Goal: Check status

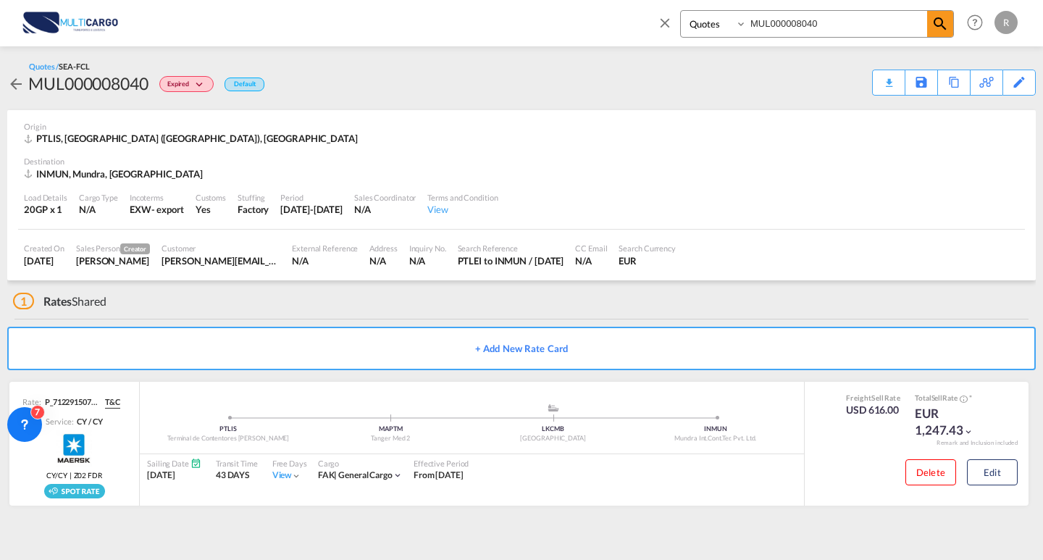
drag, startPoint x: 828, startPoint y: 19, endPoint x: 717, endPoint y: 16, distance: 110.9
click at [717, 16] on div "Quotes MUL000008040" at bounding box center [817, 24] width 274 height 28
paste input "23"
type input "MUL000008023"
click at [954, 23] on div "Quotes MUL000008023 Help Resources Product Release R My Profile Logout" at bounding box center [834, 22] width 373 height 45
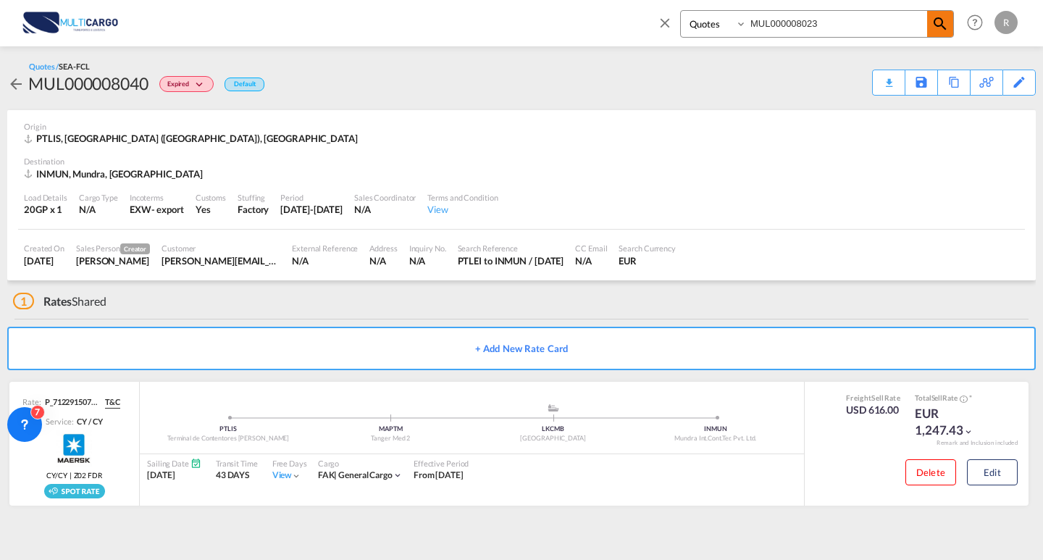
click at [942, 27] on md-icon "icon-magnify" at bounding box center [940, 23] width 17 height 17
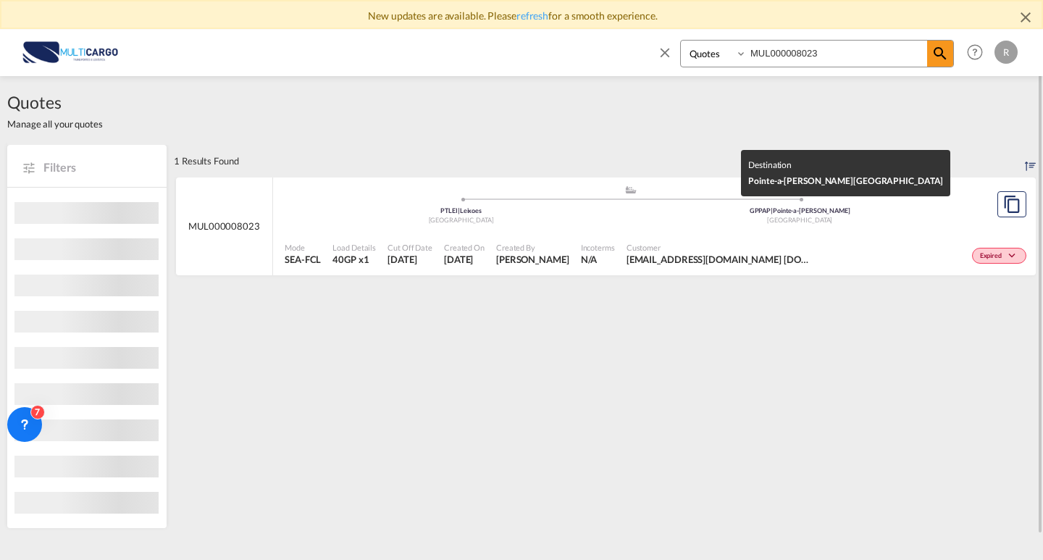
click at [874, 242] on div "Expired" at bounding box center [925, 254] width 209 height 36
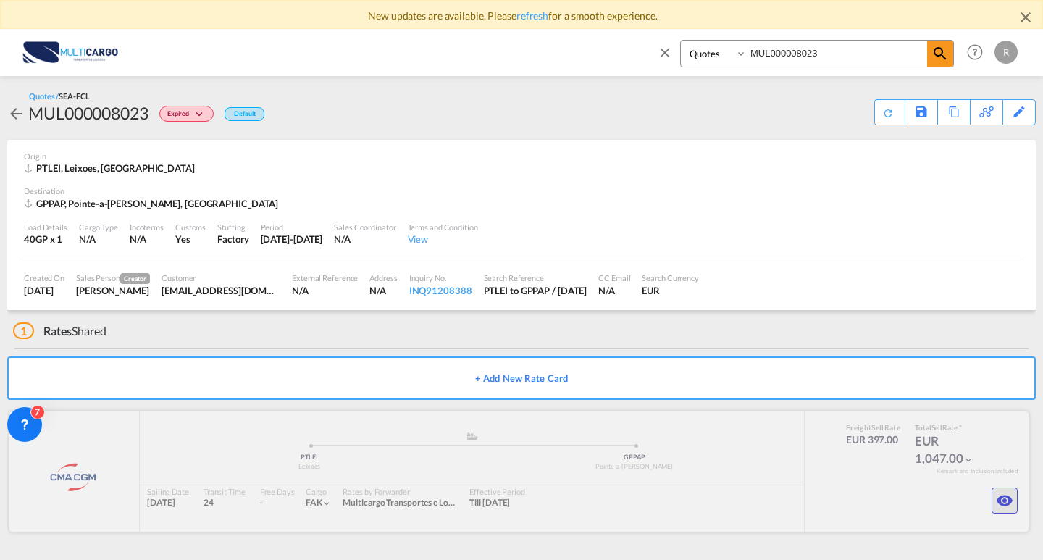
click at [997, 495] on md-icon "icon-eye" at bounding box center [1004, 500] width 17 height 17
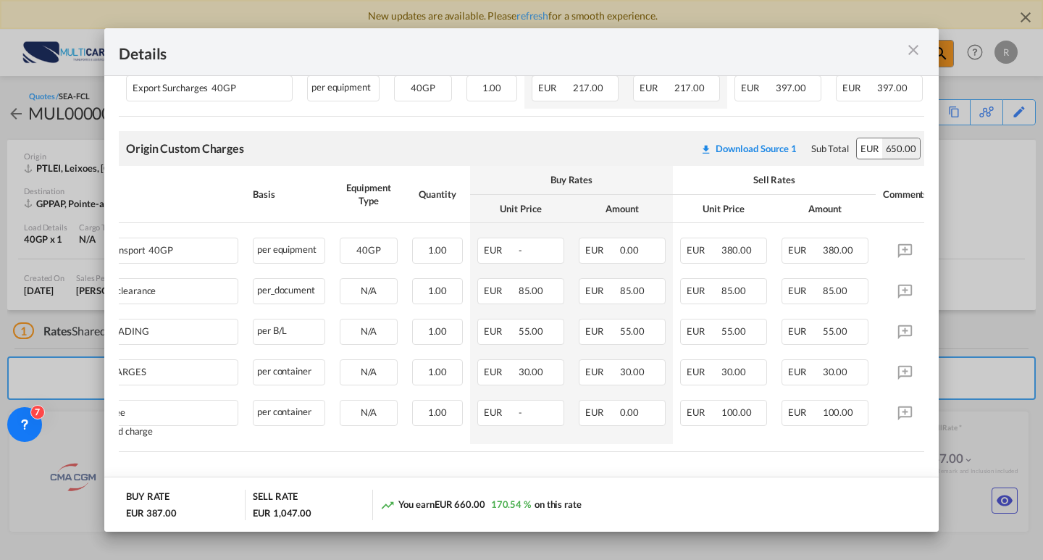
scroll to position [0, 75]
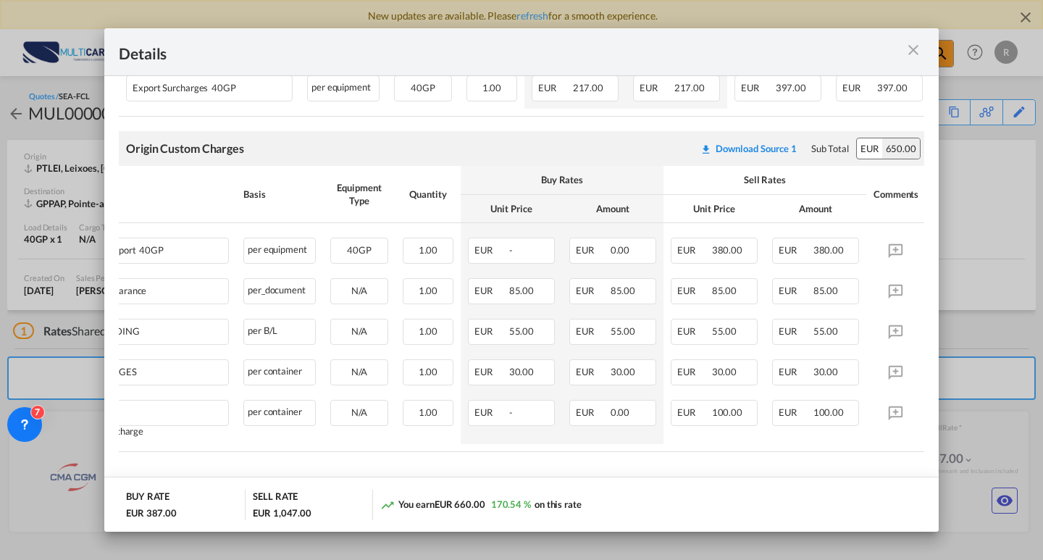
click at [914, 54] on md-icon "icon-close m-3 fg-AAA8AD cursor" at bounding box center [913, 49] width 17 height 17
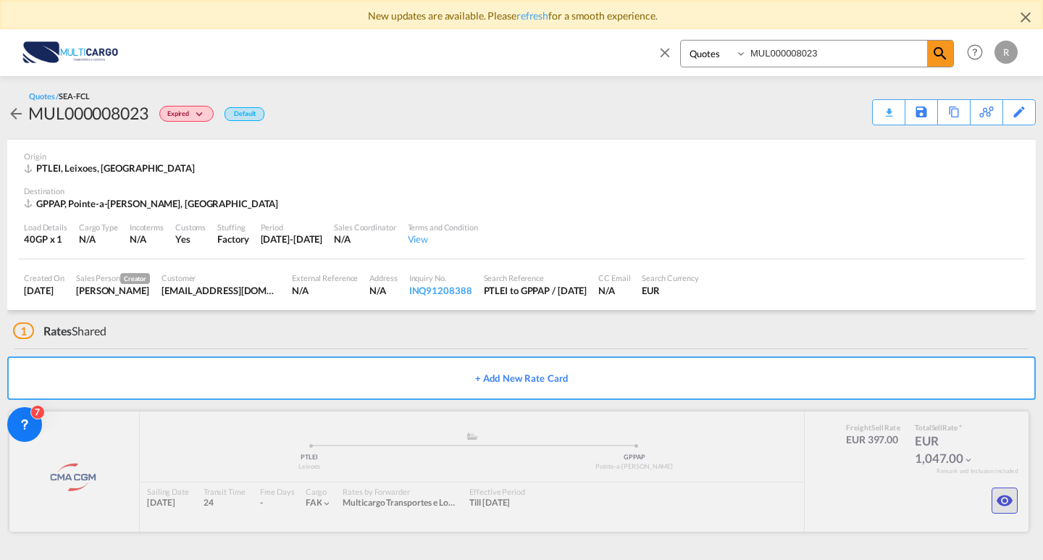
click at [1003, 493] on md-icon "icon-eye" at bounding box center [1004, 500] width 17 height 17
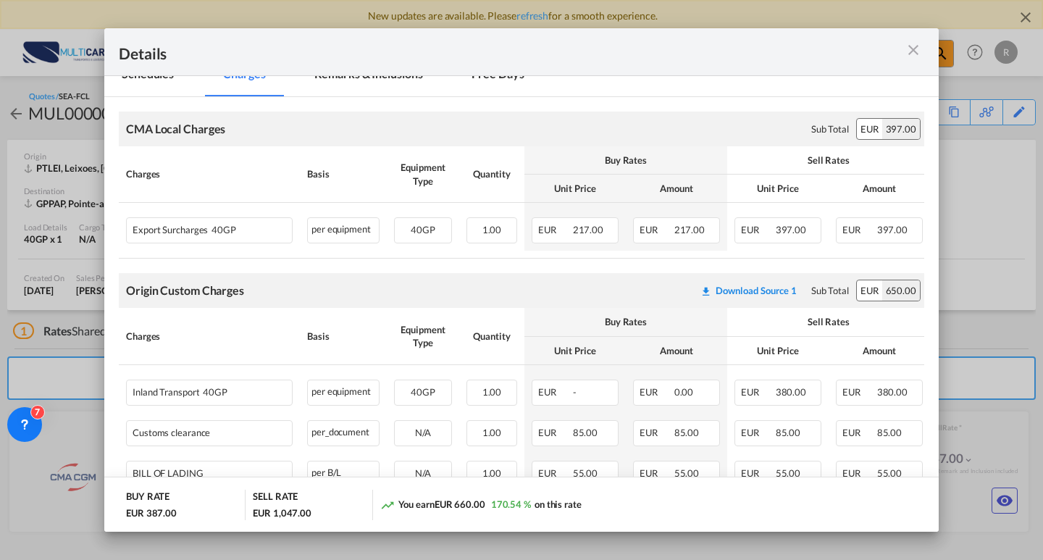
scroll to position [217, 0]
click at [924, 51] on div "Port of ..." at bounding box center [884, 52] width 80 height 18
click at [915, 46] on md-icon "icon-close m-3 fg-AAA8AD cursor" at bounding box center [913, 49] width 17 height 17
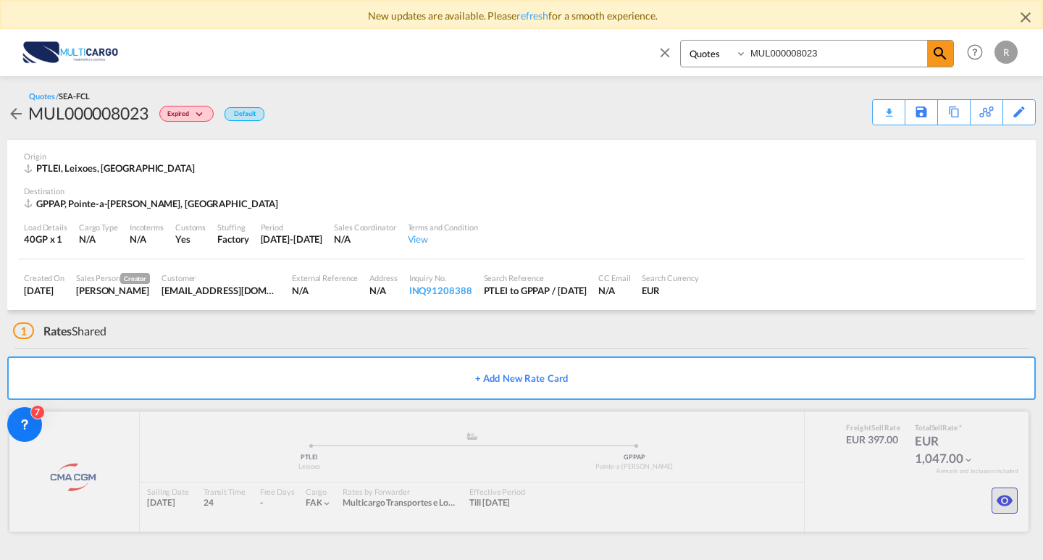
drag, startPoint x: 1005, startPoint y: 513, endPoint x: 1008, endPoint y: 492, distance: 21.2
click at [1006, 513] on button "button" at bounding box center [1005, 501] width 26 height 26
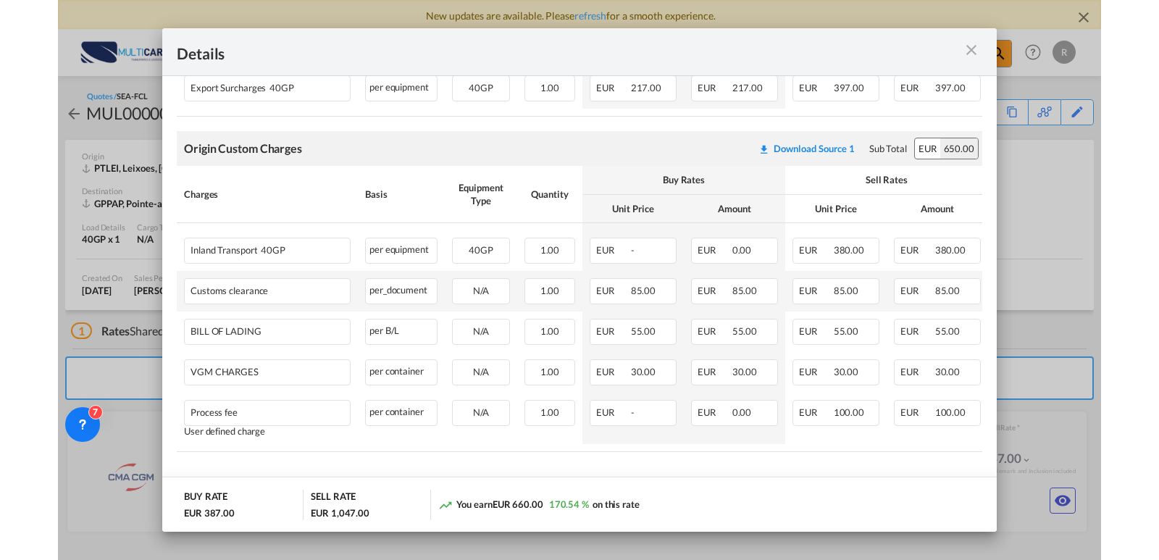
scroll to position [367, 0]
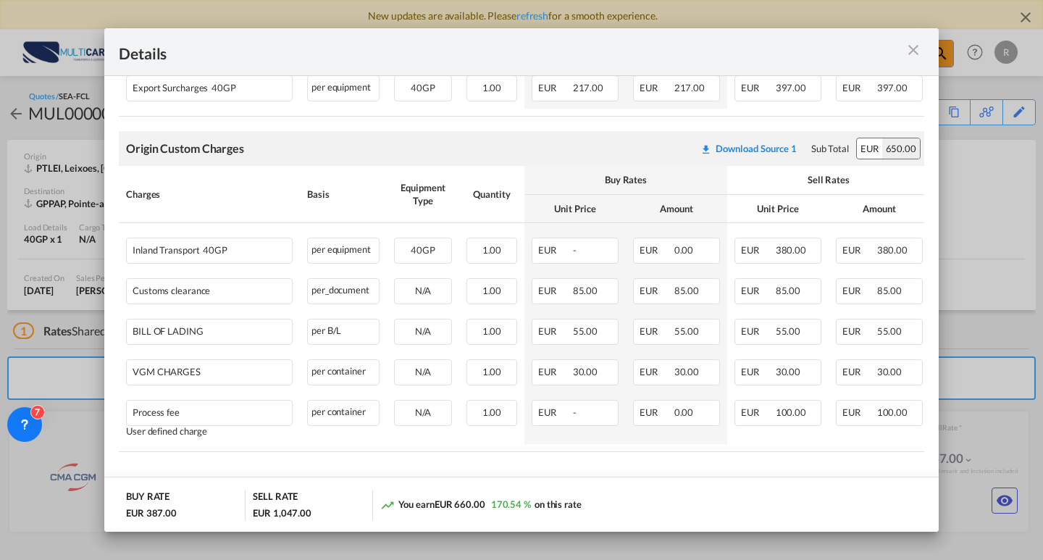
drag, startPoint x: 907, startPoint y: 51, endPoint x: 890, endPoint y: 51, distance: 16.7
click at [908, 52] on md-icon "icon-close m-3 fg-AAA8AD cursor" at bounding box center [913, 49] width 17 height 17
